Goal: Information Seeking & Learning: Learn about a topic

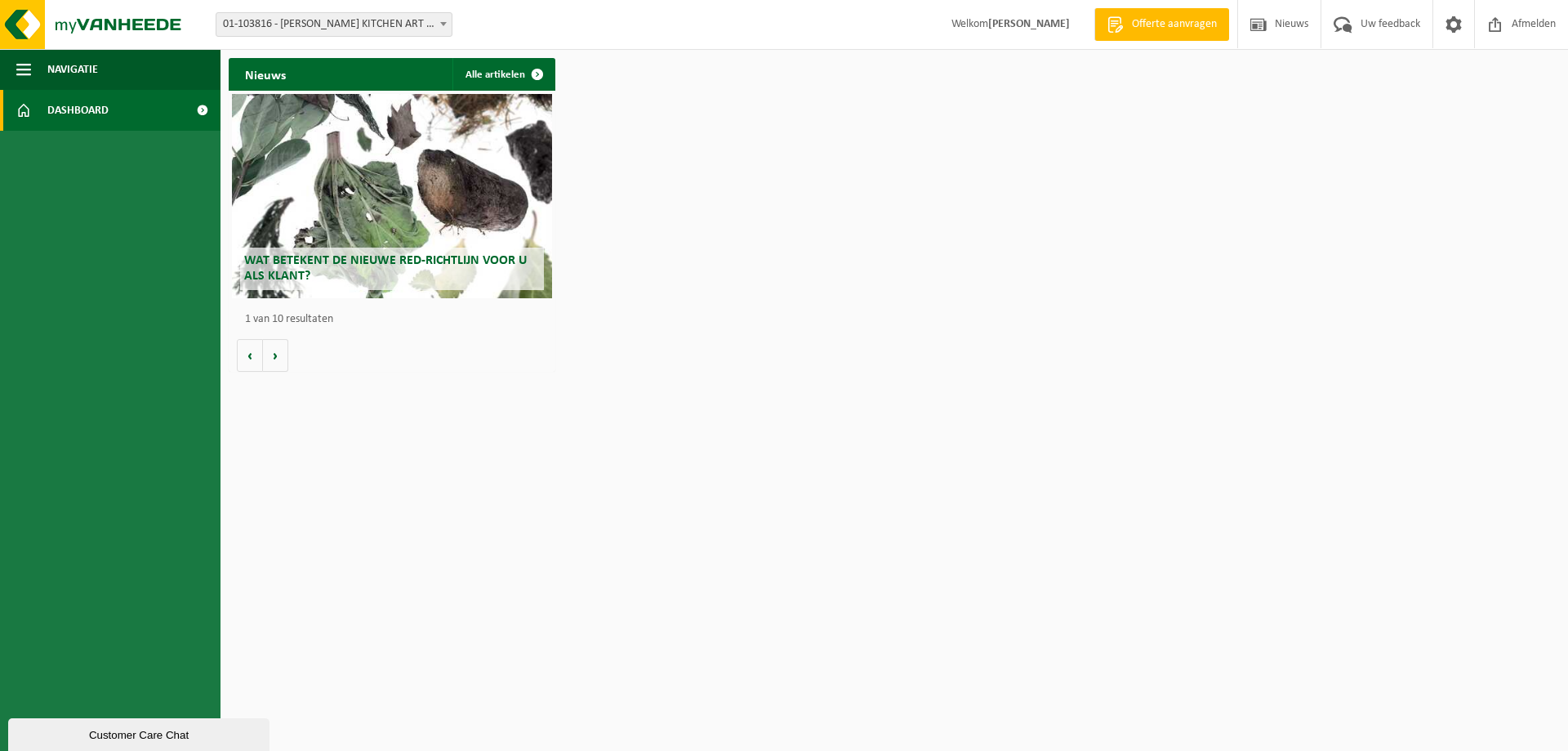
click at [346, 279] on h2 "Wat betekent de nieuwe RED-richtlijn voor u als klant?" at bounding box center [392, 269] width 304 height 43
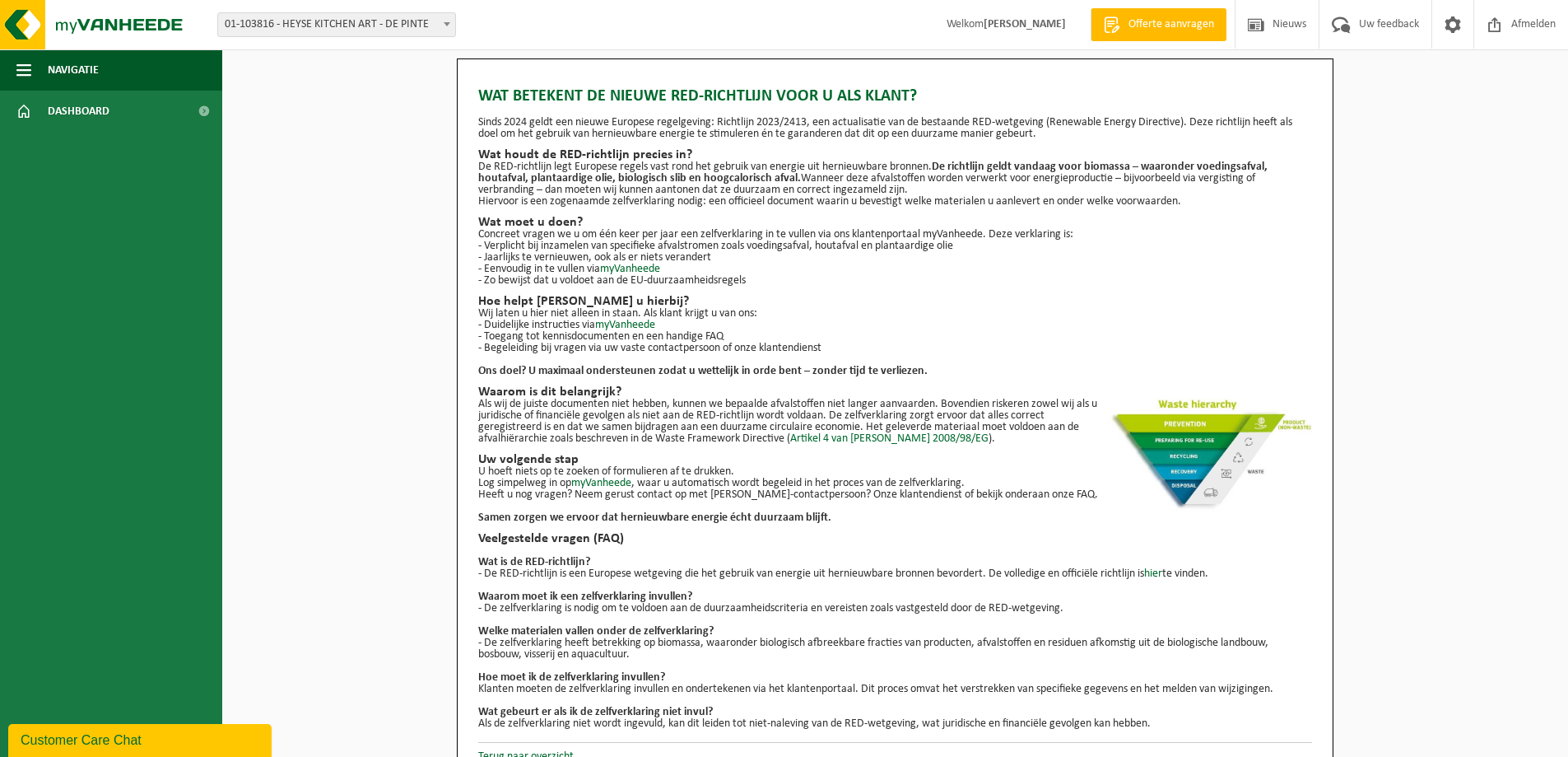
scroll to position [23, 0]
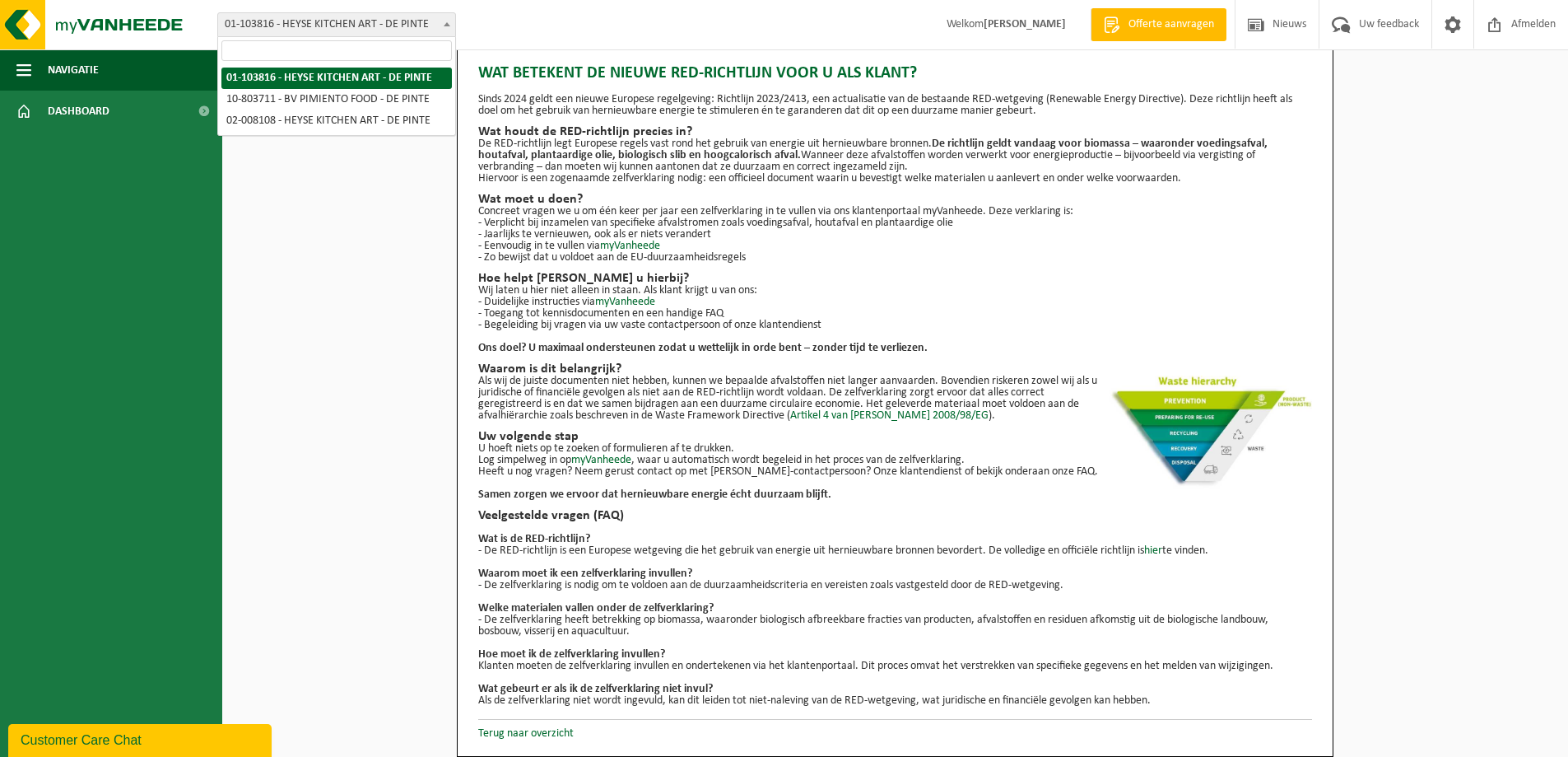
click at [446, 26] on b at bounding box center [447, 24] width 7 height 4
select select "34282"
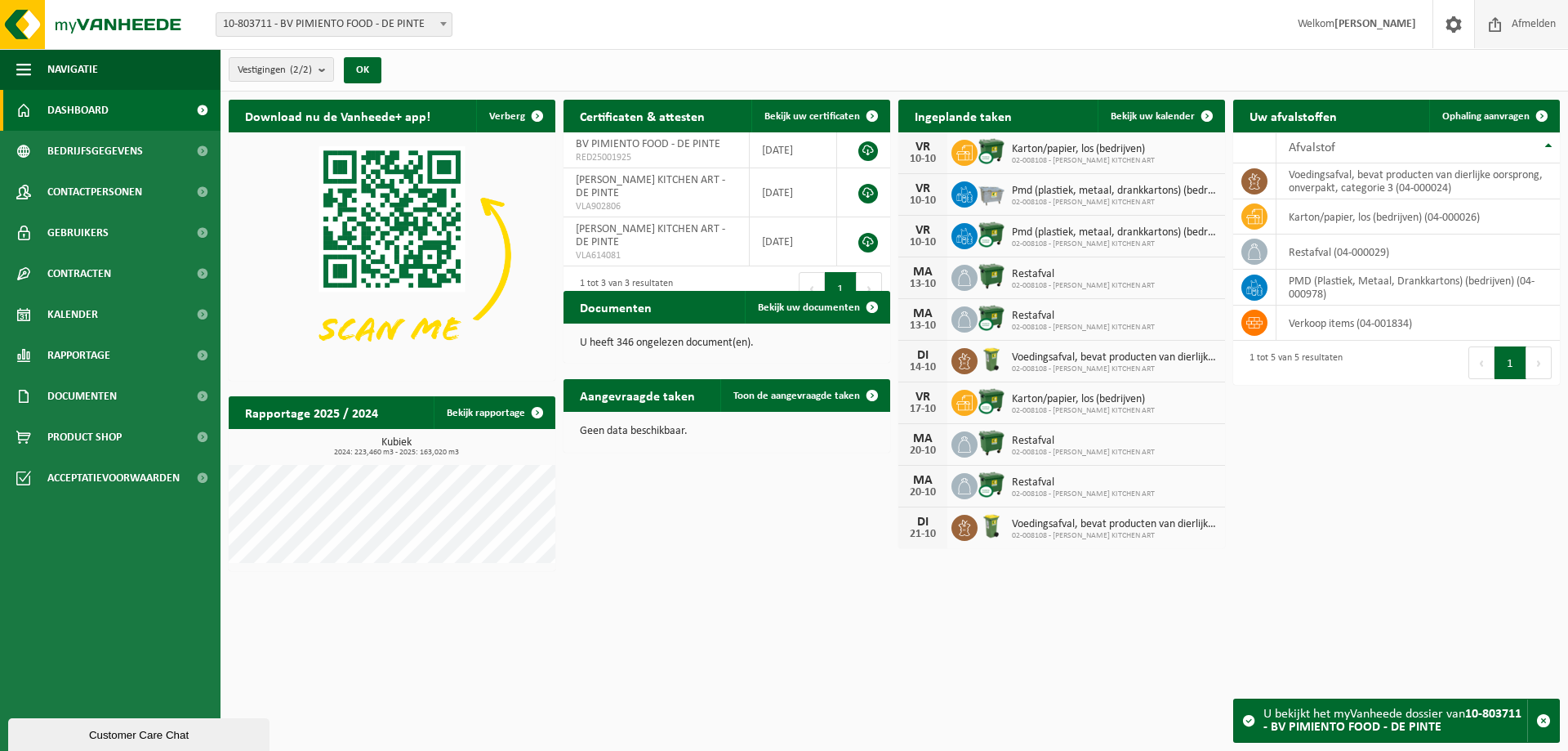
click at [1508, 14] on span "Afmelden" at bounding box center [1533, 24] width 52 height 48
